Goal: Browse casually

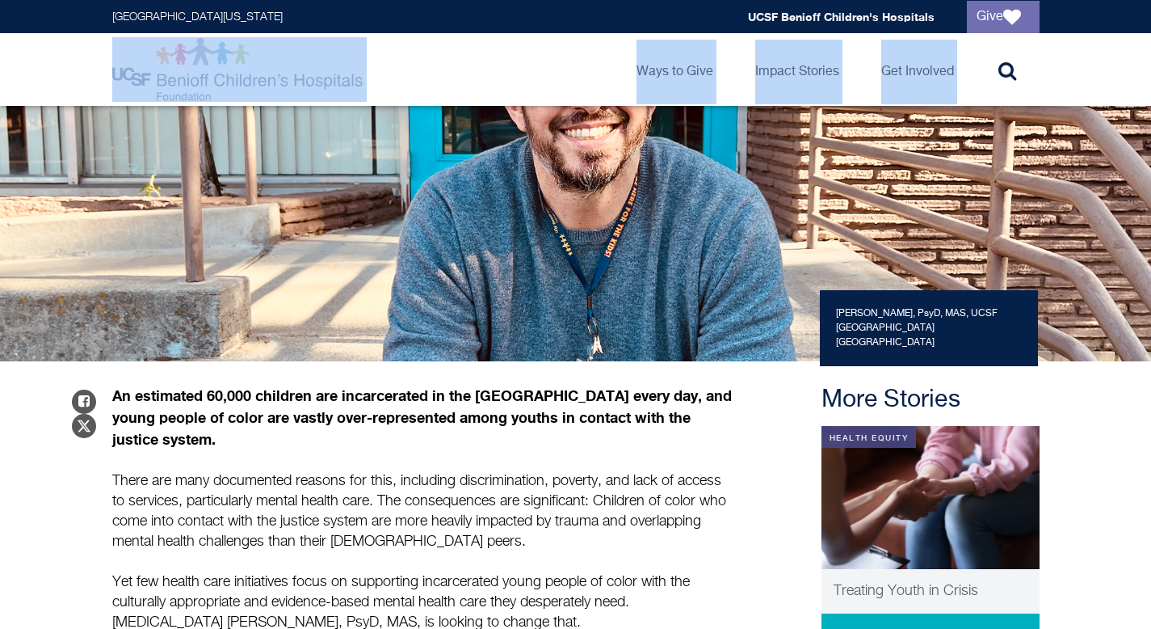
scroll to position [336, 0]
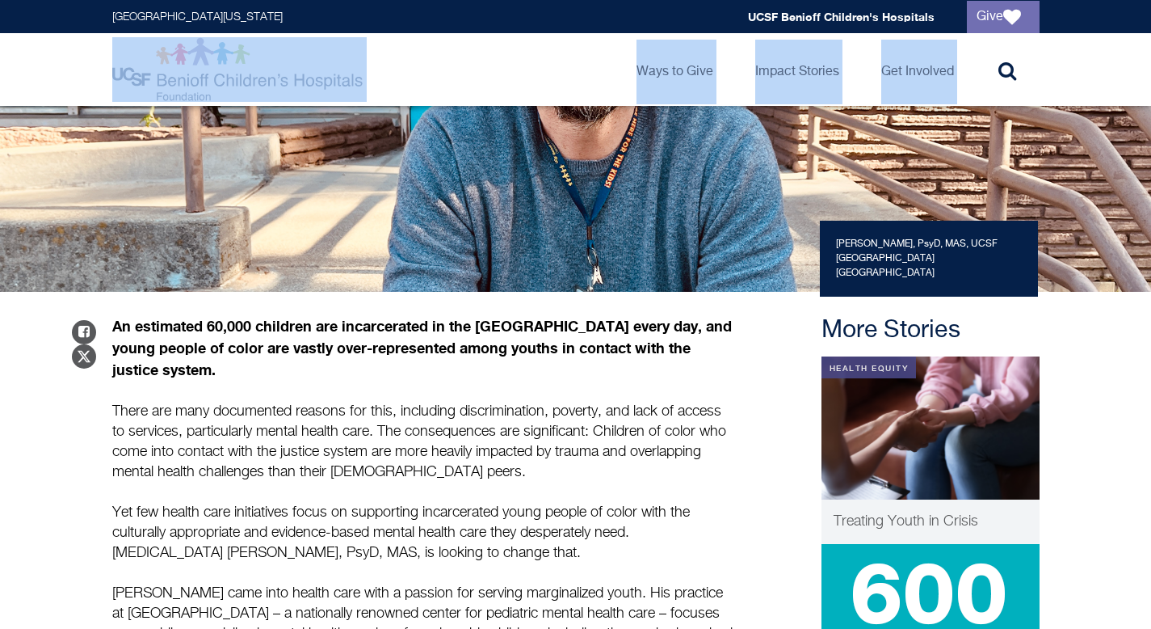
drag, startPoint x: 1163, startPoint y: 18, endPoint x: 1163, endPoint y: 136, distance: 117.9
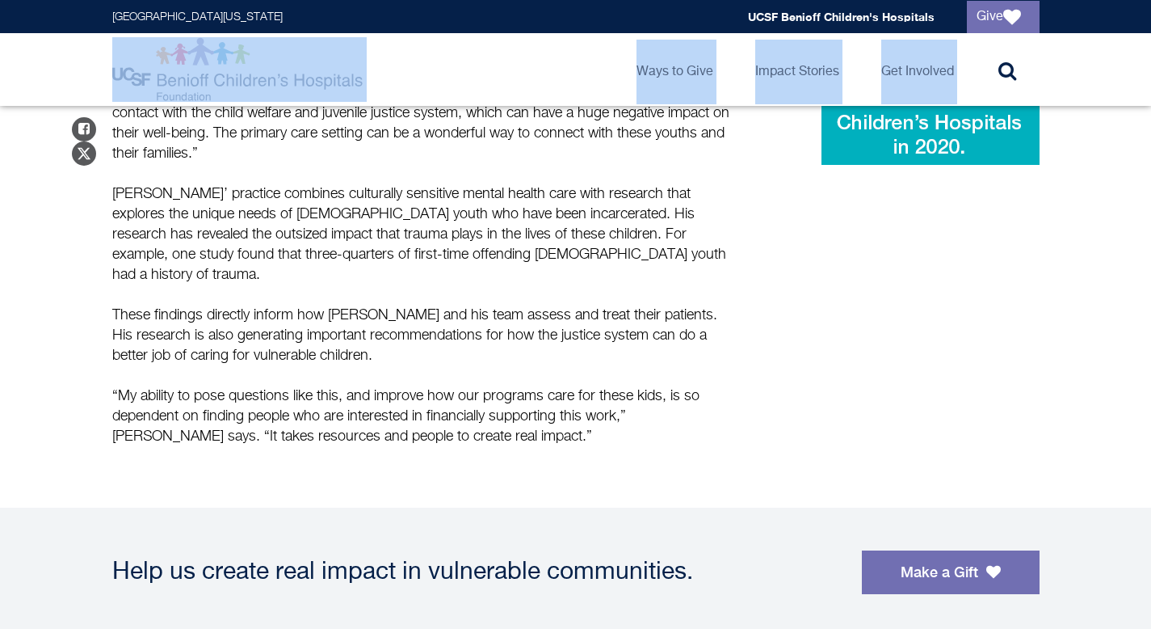
scroll to position [960, 0]
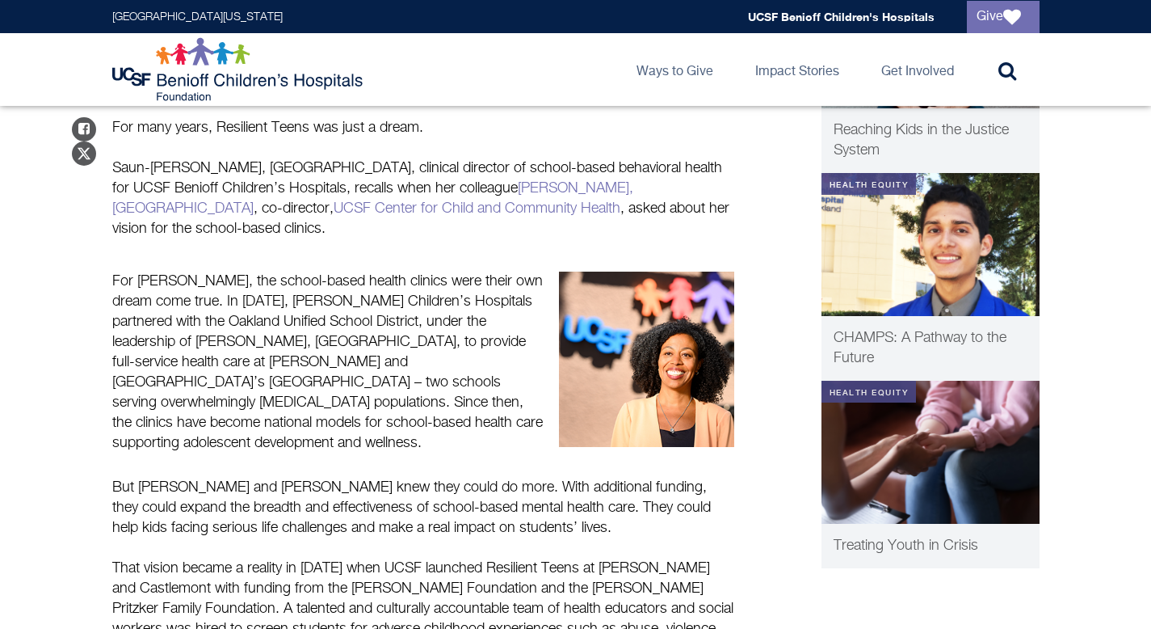
scroll to position [962, 0]
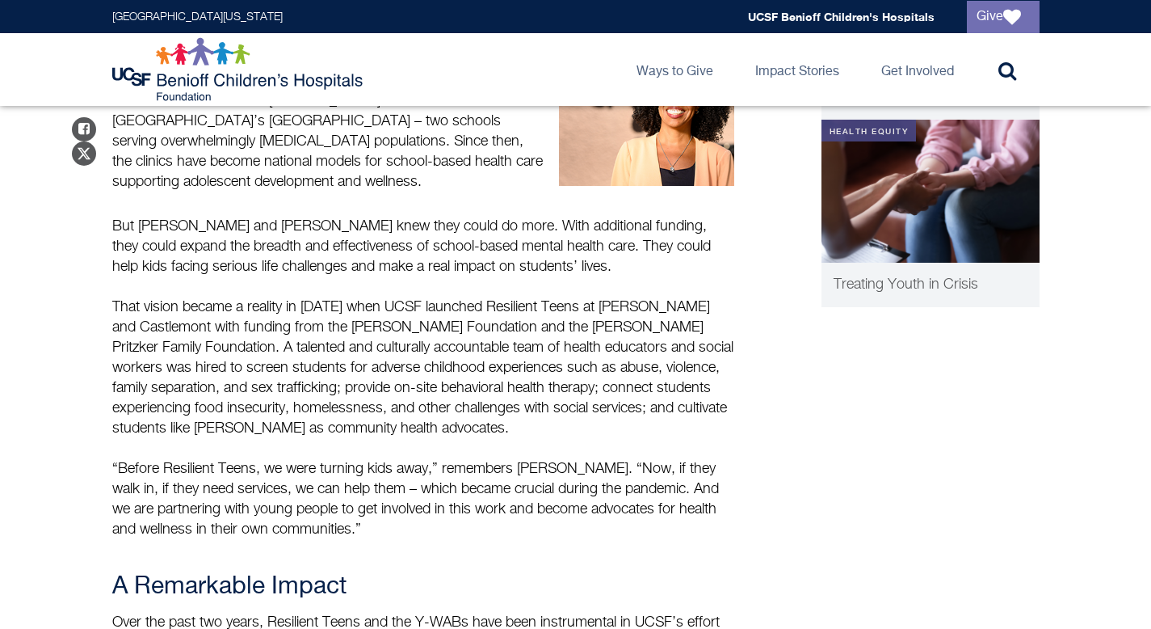
drag, startPoint x: 1163, startPoint y: 254, endPoint x: 1163, endPoint y: 307, distance: 52.5
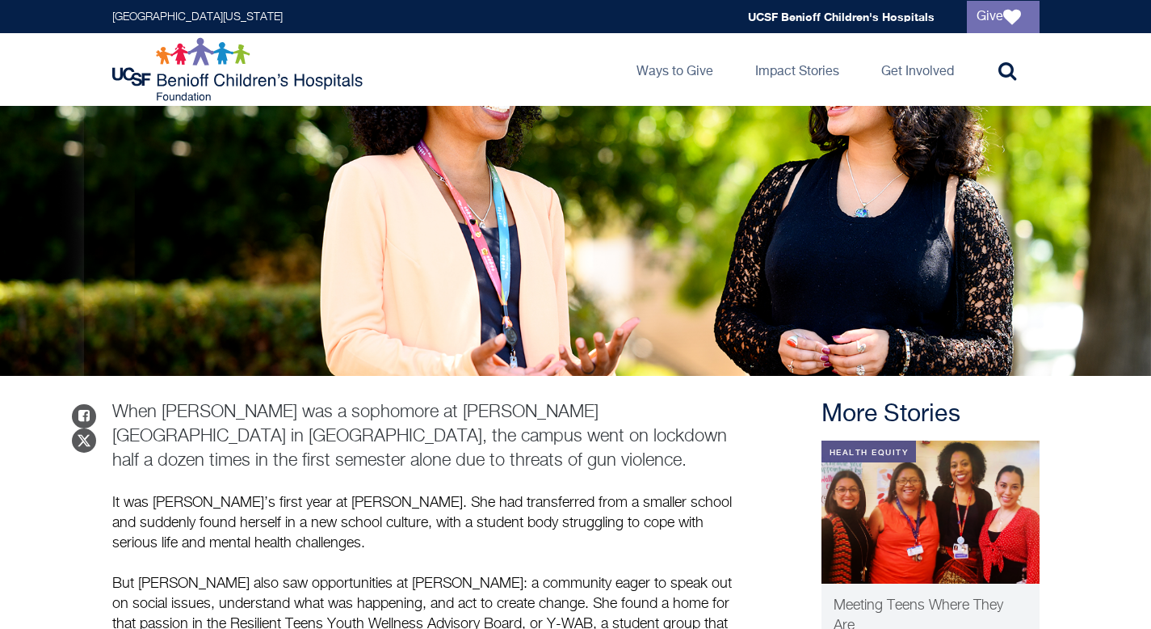
scroll to position [0, 0]
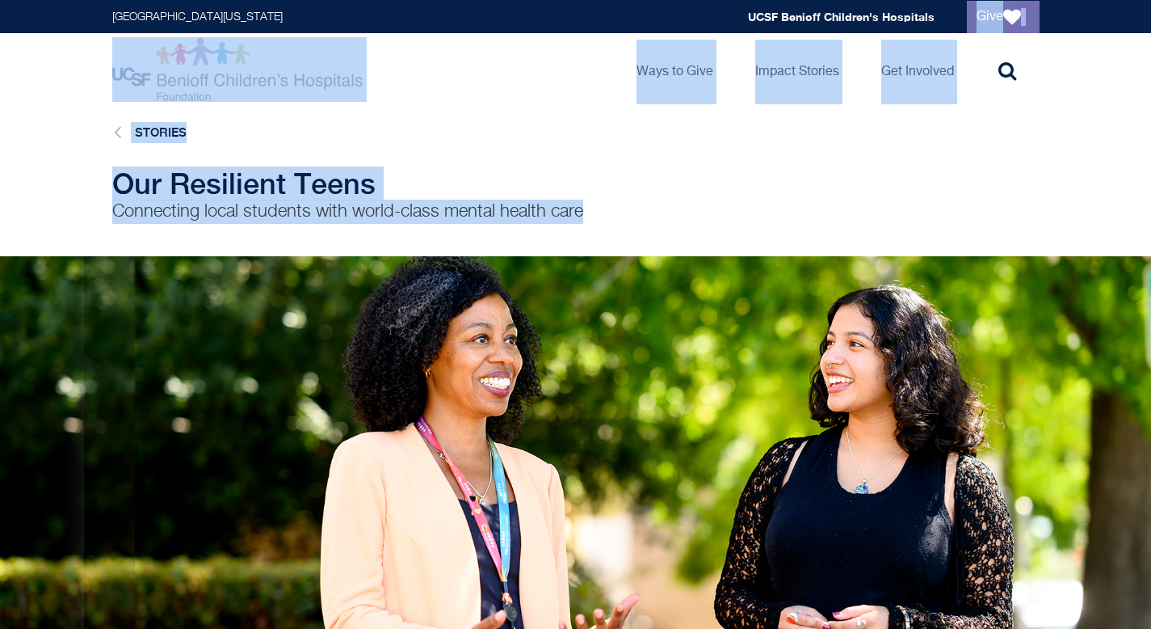
drag, startPoint x: 1163, startPoint y: 452, endPoint x: 1163, endPoint y: 12, distance: 439.5
click at [1150, 6] on html "Skip to main content [GEOGRAPHIC_DATA][US_STATE] Global navigation [GEOGRAPHIC_…" at bounding box center [575, 314] width 1151 height 629
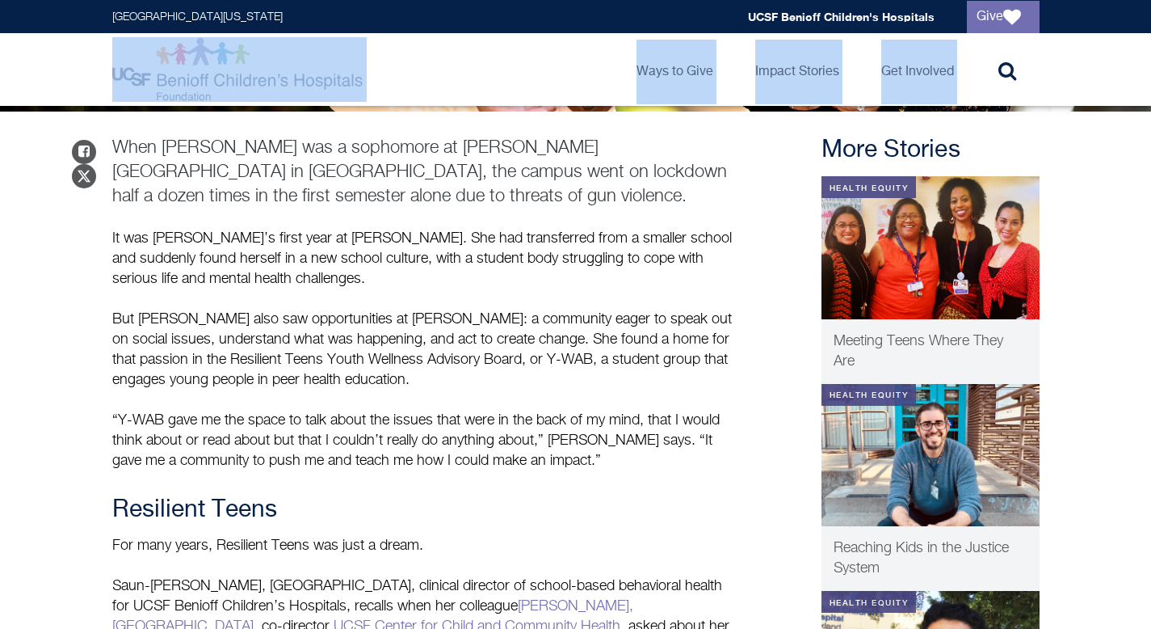
scroll to position [545, 0]
